Goal: Book appointment/travel/reservation

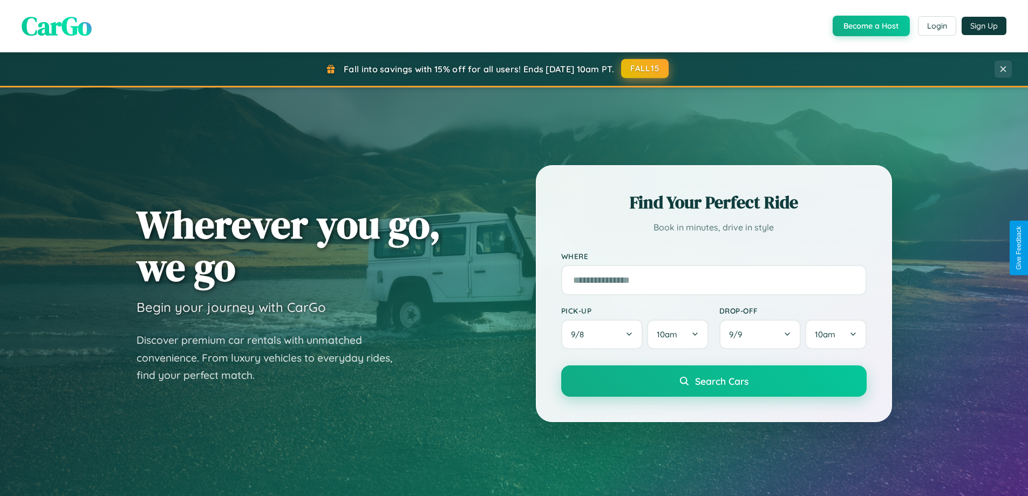
click at [645, 69] on button "FALL15" at bounding box center [644, 68] width 47 height 19
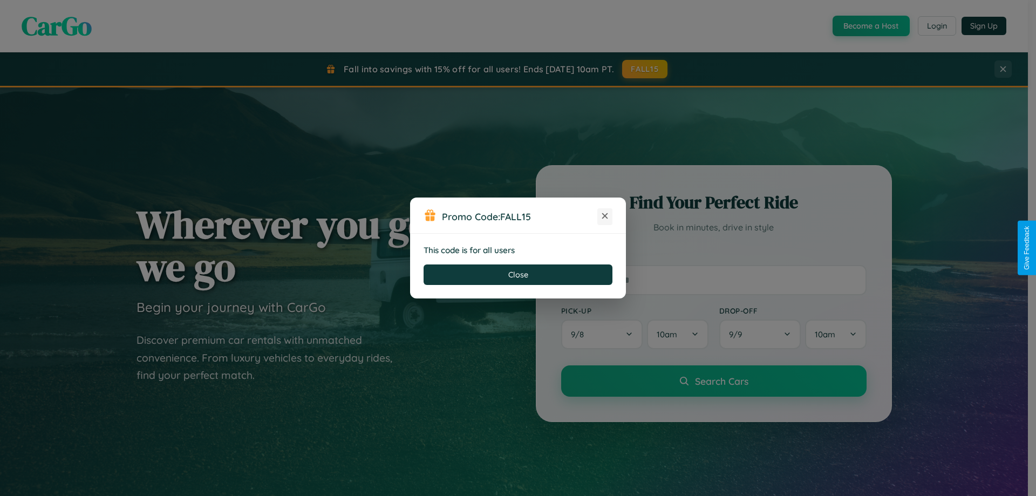
click at [605, 216] on icon at bounding box center [604, 215] width 11 height 11
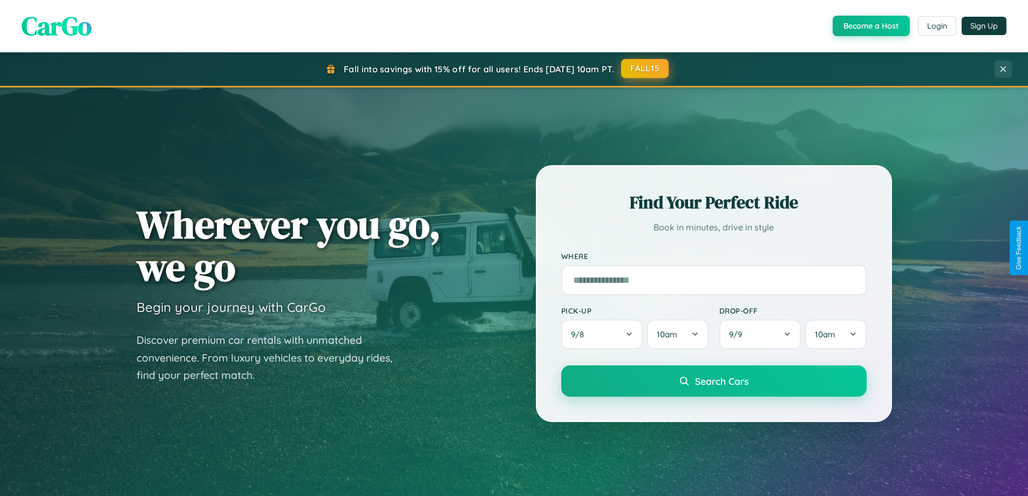
click at [645, 69] on button "FALL15" at bounding box center [644, 68] width 47 height 19
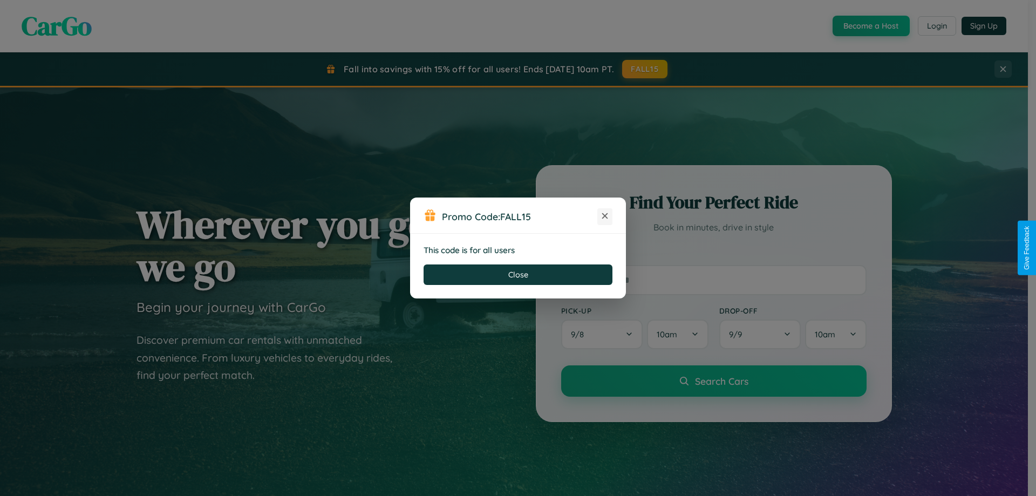
click at [605, 216] on icon at bounding box center [604, 215] width 11 height 11
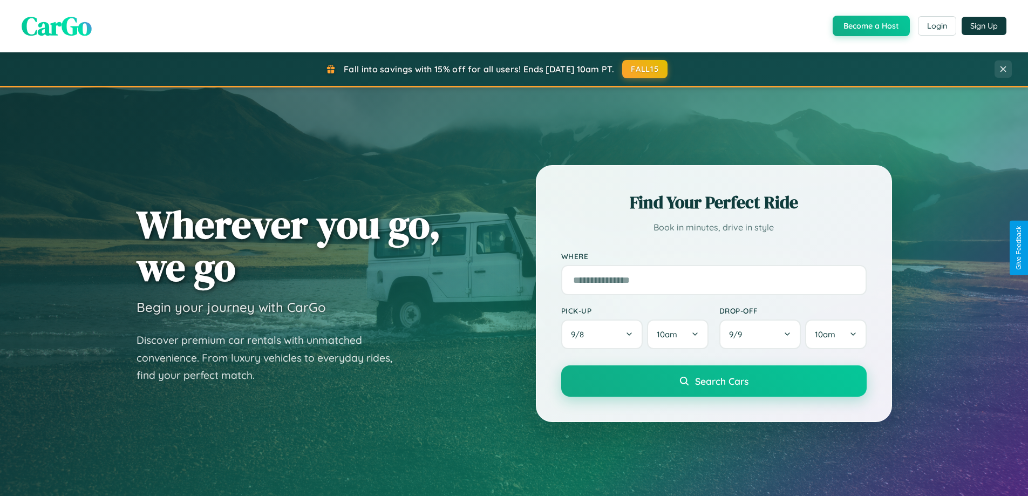
scroll to position [1734, 0]
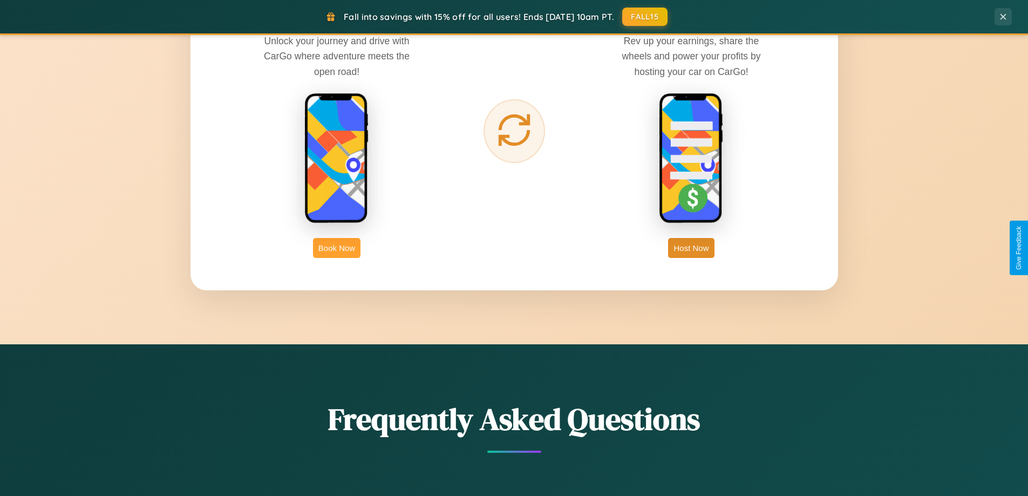
click at [337, 248] on button "Book Now" at bounding box center [336, 248] width 47 height 20
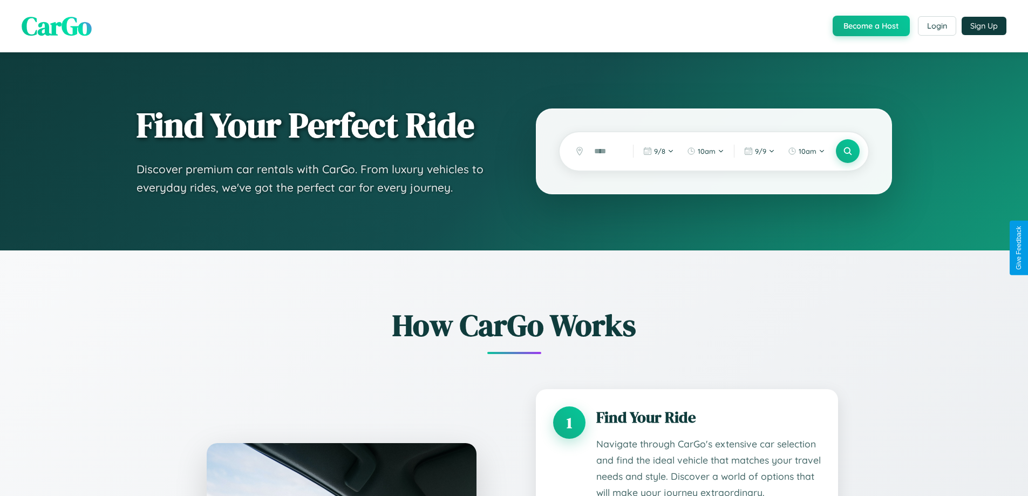
scroll to position [1448, 0]
